Goal: Navigation & Orientation: Find specific page/section

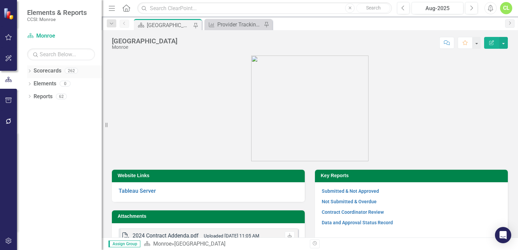
click at [29, 71] on icon "Dropdown" at bounding box center [29, 72] width 5 height 4
click at [34, 85] on icon "Dropdown" at bounding box center [33, 83] width 5 height 4
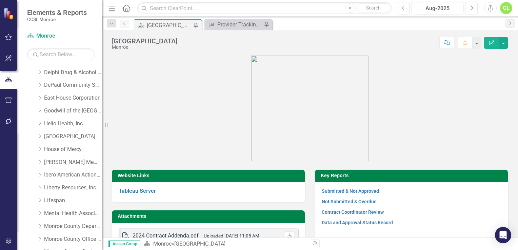
scroll to position [116, 0]
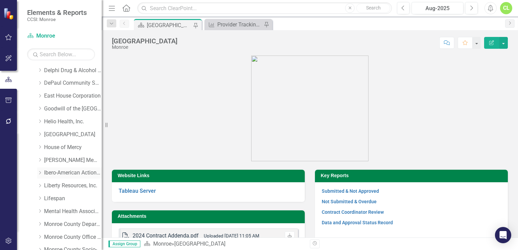
click at [41, 172] on icon "Dropdown" at bounding box center [39, 173] width 5 height 4
click at [79, 211] on link "Familias Unidas - Other CD Prevention" at bounding box center [76, 212] width 51 height 8
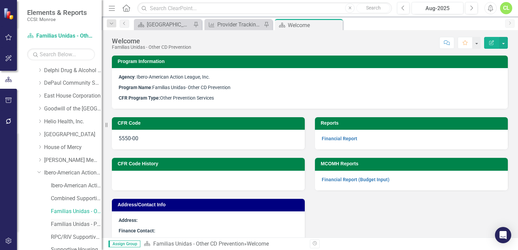
click at [73, 221] on link "Familias Unidas - Primary CD Prevention" at bounding box center [76, 225] width 51 height 8
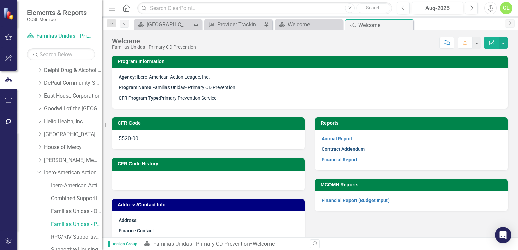
click at [347, 150] on link "Contract Addendum" at bounding box center [343, 148] width 43 height 5
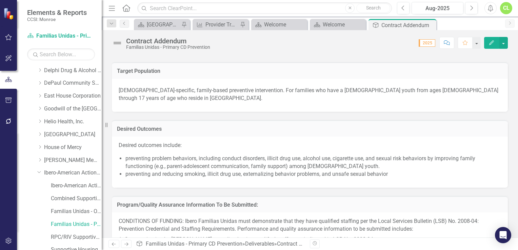
scroll to position [537, 0]
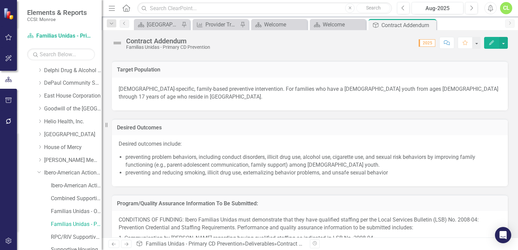
click at [122, 162] on span "Desired outcomes include: preventing problem behaviors, including conduct disor…" at bounding box center [310, 159] width 382 height 39
click at [127, 167] on li "preventing problem behaviors, including conduct disorders, illicit drug use, al…" at bounding box center [313, 162] width 376 height 16
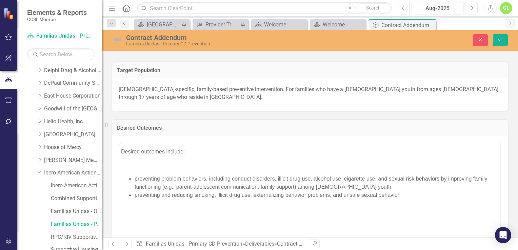
scroll to position [0, 0]
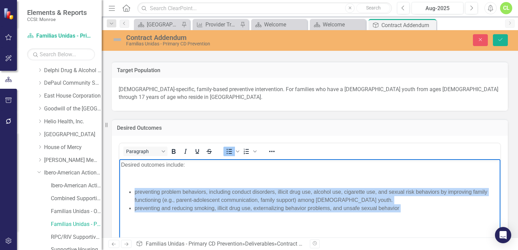
drag, startPoint x: 135, startPoint y: 193, endPoint x: 189, endPoint y: 216, distance: 58.8
click at [189, 216] on body "Desired outcomes include: preventing problem behaviors, including conduct disor…" at bounding box center [309, 210] width 381 height 102
copy ul "preventing problem behaviors, including conduct disorders, illicit drug use, al…"
click at [421, 223] on p "Rich Text Area. Press ALT-0 for help." at bounding box center [310, 222] width 378 height 8
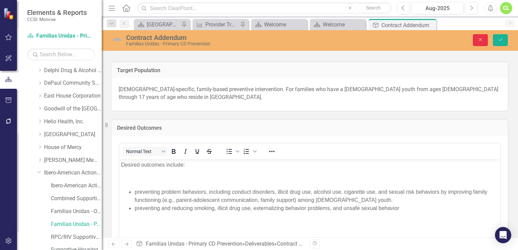
click at [479, 42] on icon "Close" at bounding box center [480, 39] width 6 height 5
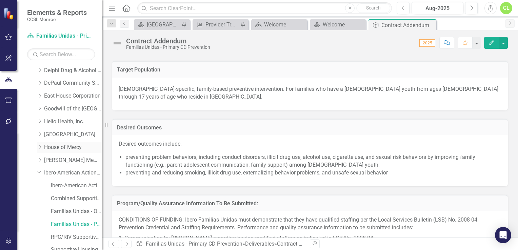
click at [41, 146] on icon "Dropdown" at bounding box center [39, 147] width 5 height 4
click at [60, 184] on link "Homeless Support Services" at bounding box center [76, 186] width 51 height 8
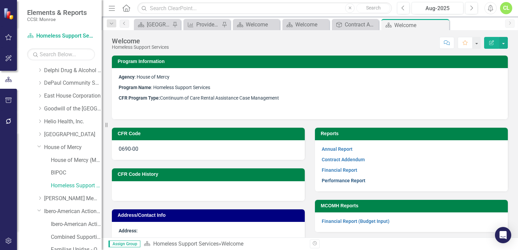
click at [341, 180] on link "Performance Report" at bounding box center [344, 180] width 44 height 5
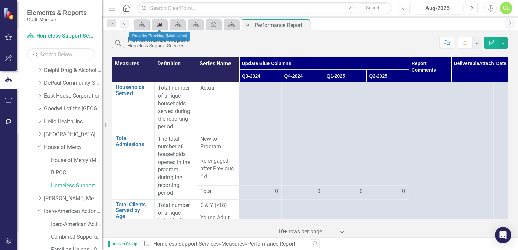
click at [160, 26] on icon "Measure" at bounding box center [159, 24] width 7 height 5
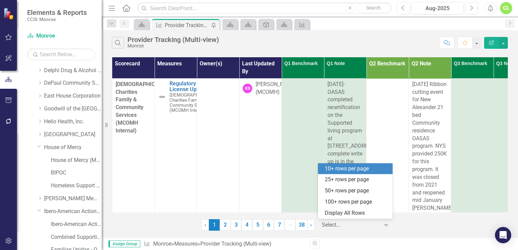
click at [362, 225] on div at bounding box center [351, 225] width 58 height 9
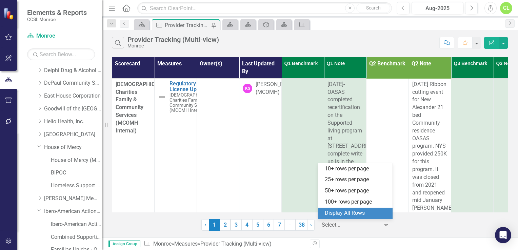
click at [364, 211] on div "Display All Rows" at bounding box center [357, 214] width 64 height 8
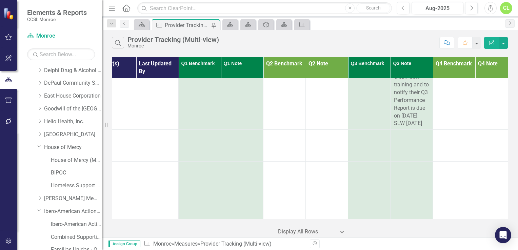
scroll to position [11661, 105]
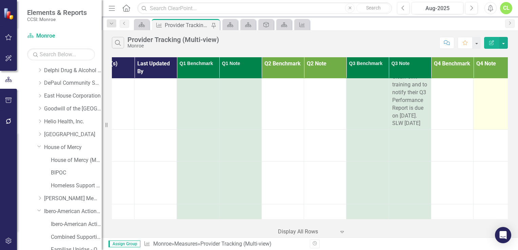
drag, startPoint x: 407, startPoint y: 216, endPoint x: 500, endPoint y: 196, distance: 96.0
click at [500, 130] on td at bounding box center [495, 35] width 42 height 190
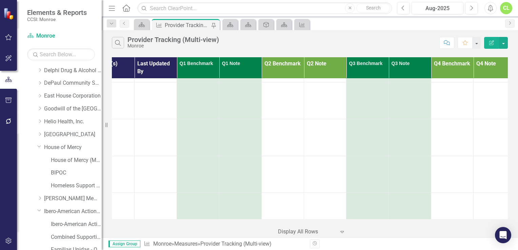
scroll to position [11797, 105]
click at [57, 174] on link "BIPOC" at bounding box center [76, 173] width 51 height 8
